Goal: Information Seeking & Learning: Learn about a topic

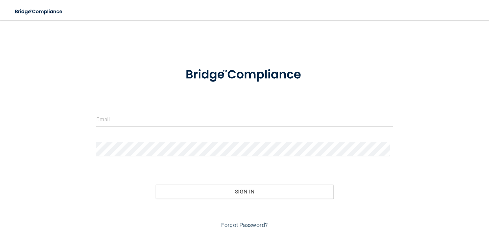
click at [175, 128] on div at bounding box center [244, 121] width 306 height 19
click at [158, 122] on input "email" at bounding box center [244, 119] width 297 height 14
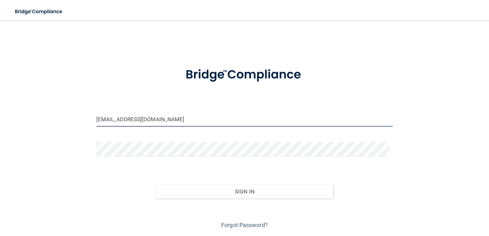
type input "[EMAIL_ADDRESS][DOMAIN_NAME]"
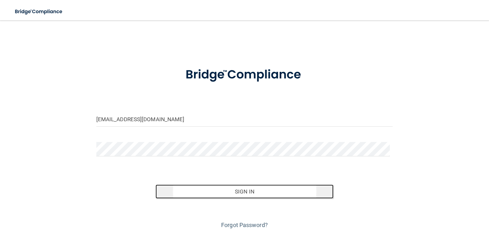
click at [249, 193] on button "Sign In" at bounding box center [244, 192] width 178 height 14
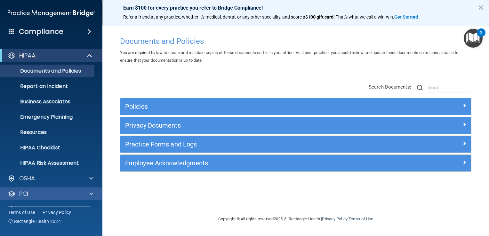
scroll to position [29, 0]
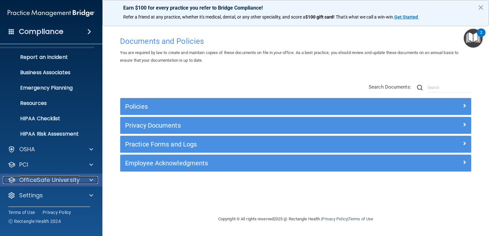
click at [19, 181] on p "OfficeSafe University" at bounding box center [49, 180] width 60 height 8
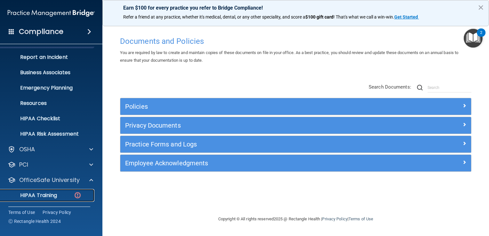
click at [32, 196] on p "HIPAA Training" at bounding box center [30, 195] width 53 height 6
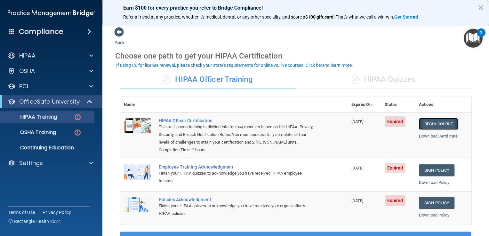
click at [433, 124] on link "Begin Course" at bounding box center [438, 124] width 39 height 12
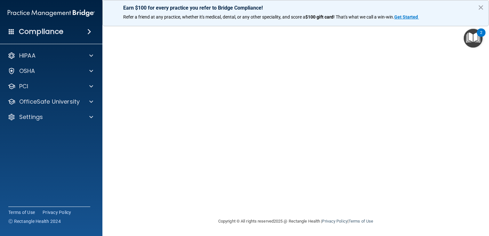
scroll to position [48, 0]
